Goal: Transaction & Acquisition: Download file/media

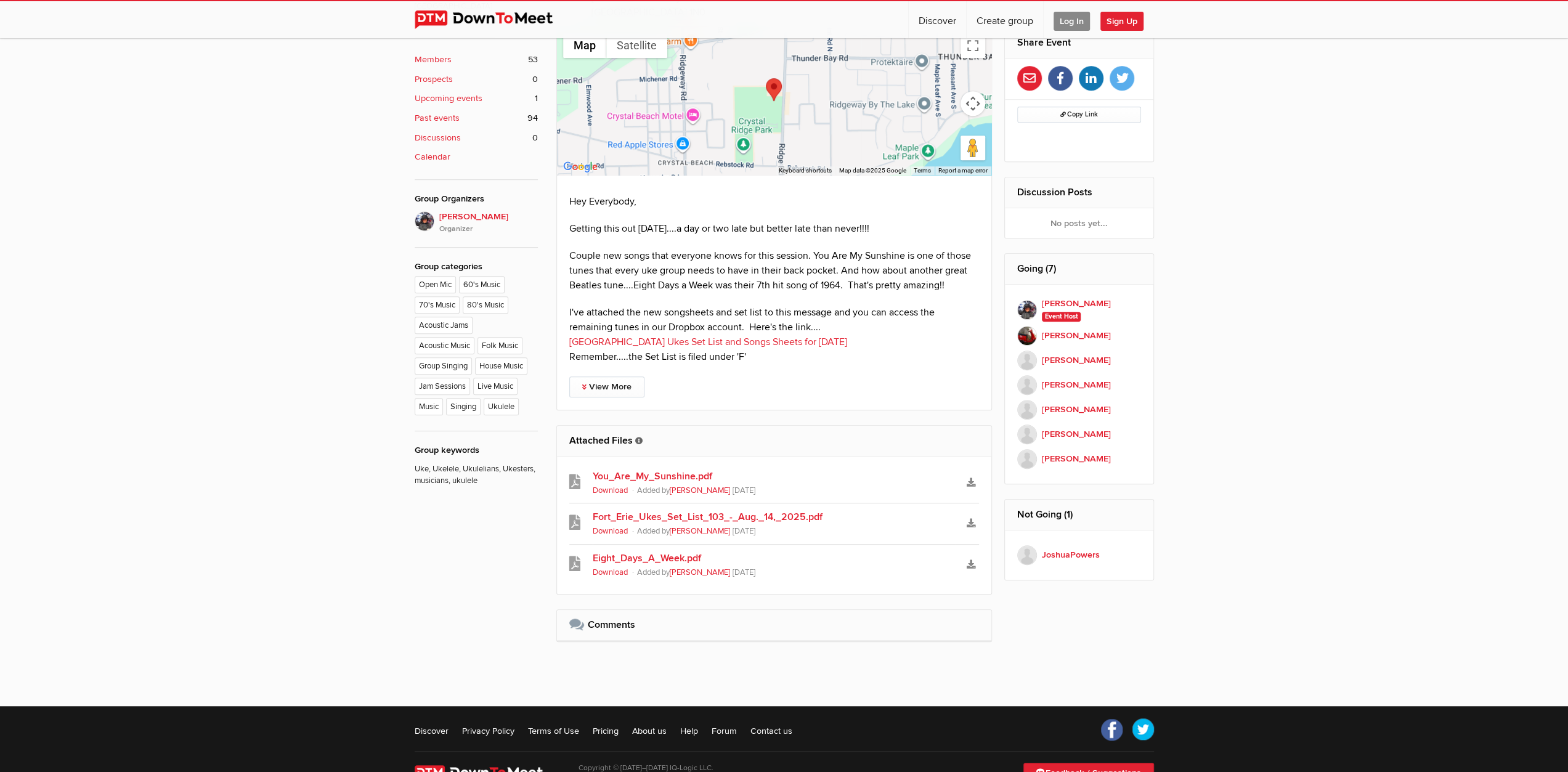
scroll to position [678, 0]
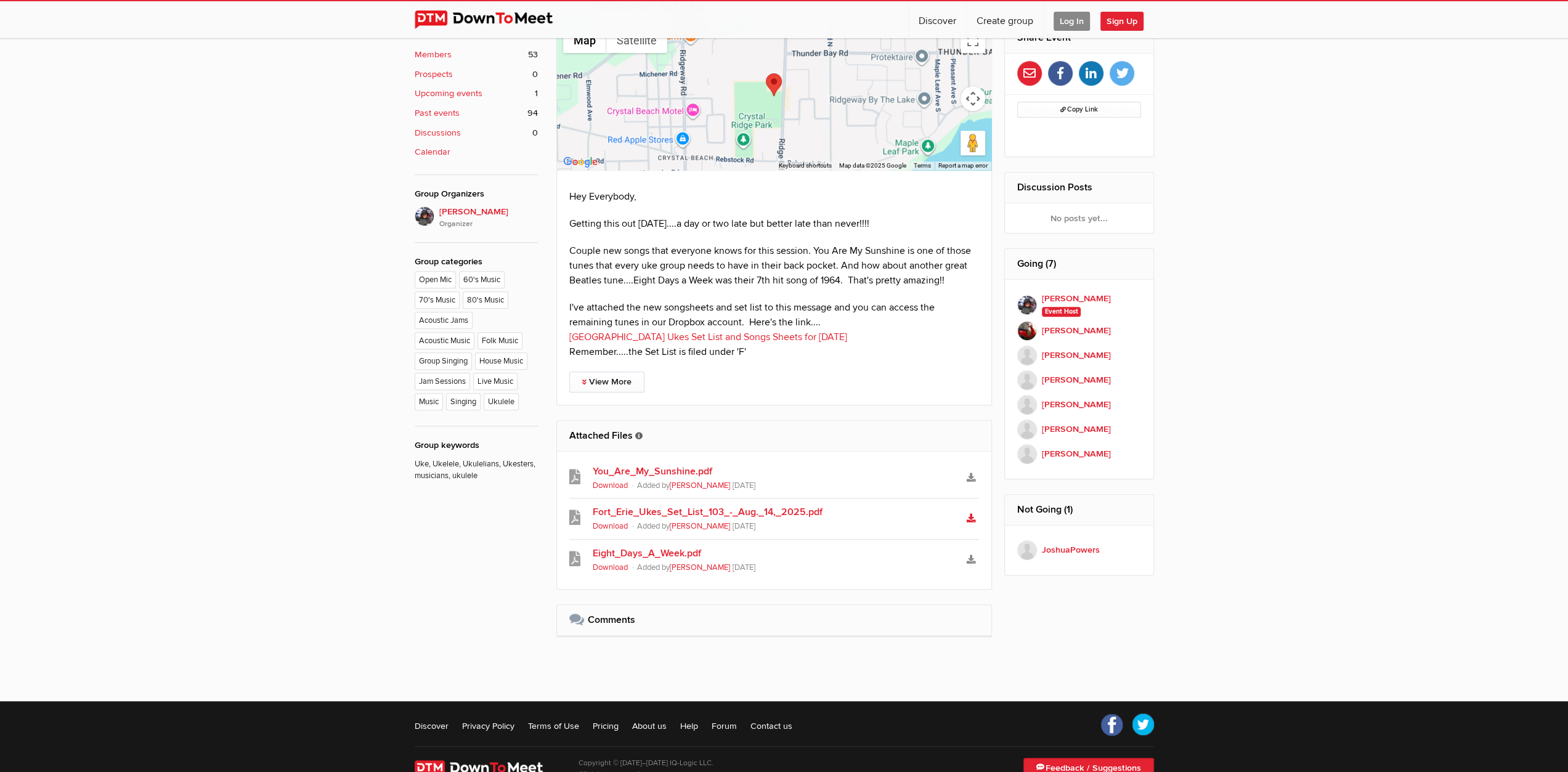
click at [970, 510] on link "Download" at bounding box center [971, 519] width 16 height 18
click at [966, 474] on icon "Download" at bounding box center [971, 478] width 8 height 8
click at [971, 555] on icon "Download" at bounding box center [971, 559] width 8 height 8
